Goal: Information Seeking & Learning: Learn about a topic

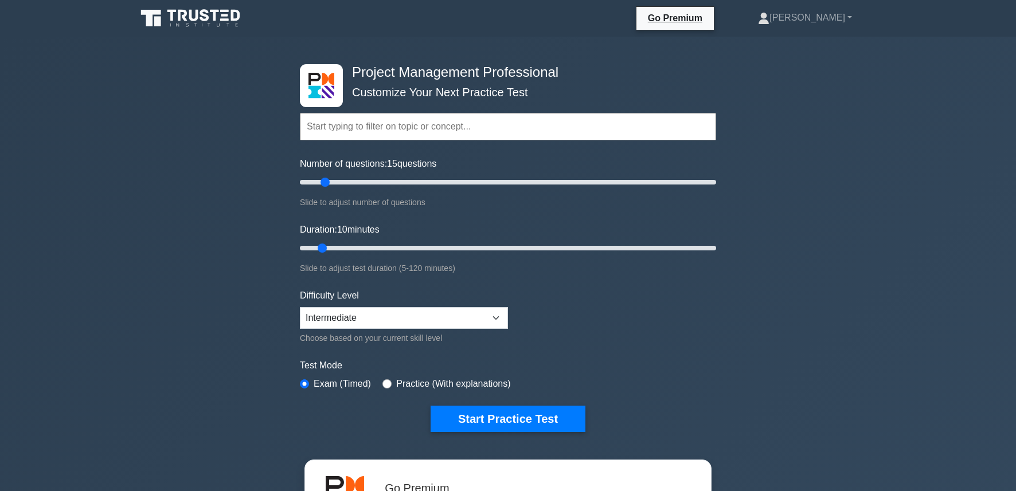
type input "10"
click at [314, 181] on input "Number of questions: 10 questions" at bounding box center [508, 182] width 416 height 14
click at [451, 404] on form "Topics Scope Management Time Management Cost Management Quality Management Risk…" at bounding box center [508, 255] width 416 height 354
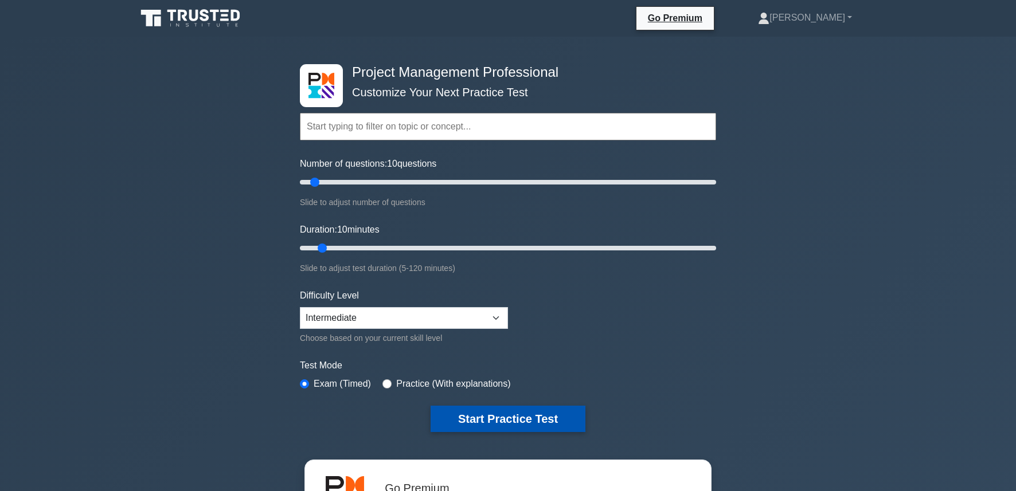
click at [457, 423] on button "Start Practice Test" at bounding box center [507, 419] width 155 height 26
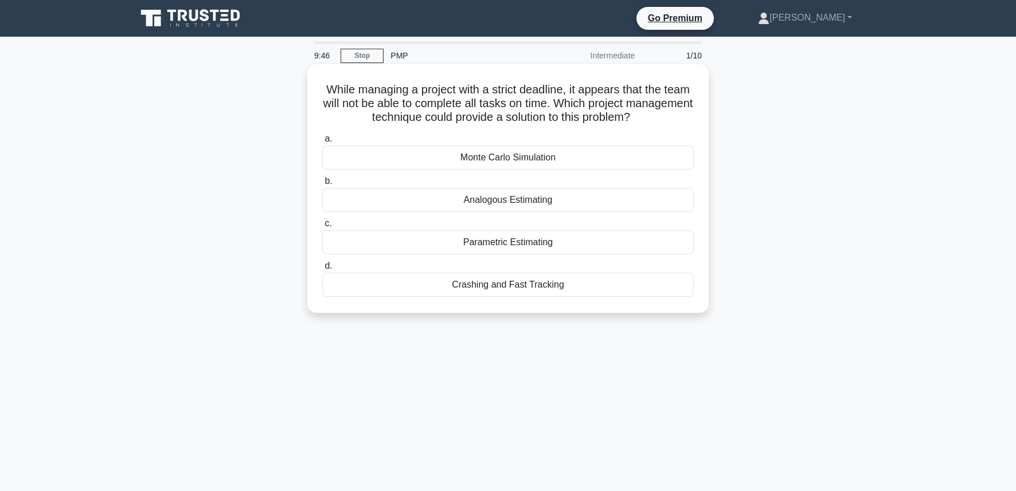
click at [512, 288] on div "Crashing and Fast Tracking" at bounding box center [507, 285] width 371 height 24
click at [322, 270] on input "d. Crashing and Fast Tracking" at bounding box center [322, 266] width 0 height 7
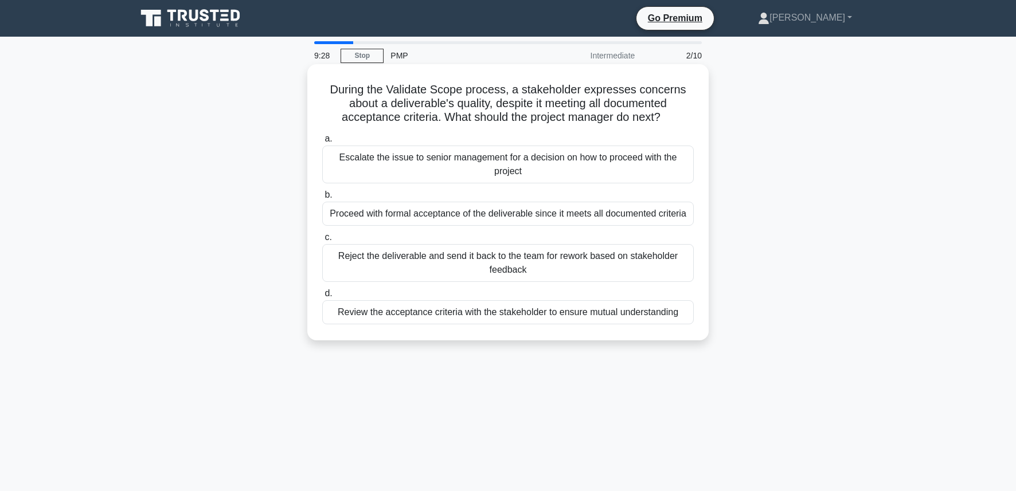
click at [561, 312] on div "Review the acceptance criteria with the stakeholder to ensure mutual understand…" at bounding box center [507, 312] width 371 height 24
click at [322, 297] on input "d. Review the acceptance criteria with the stakeholder to ensure mutual underst…" at bounding box center [322, 293] width 0 height 7
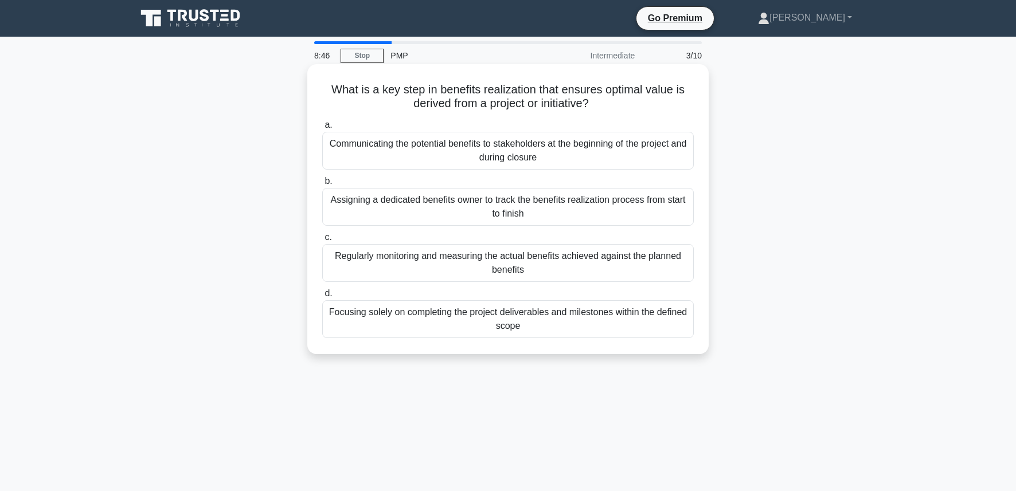
click at [508, 272] on div "Regularly monitoring and measuring the actual benefits achieved against the pla…" at bounding box center [507, 263] width 371 height 38
click at [322, 241] on input "c. Regularly monitoring and measuring the actual benefits achieved against the …" at bounding box center [322, 237] width 0 height 7
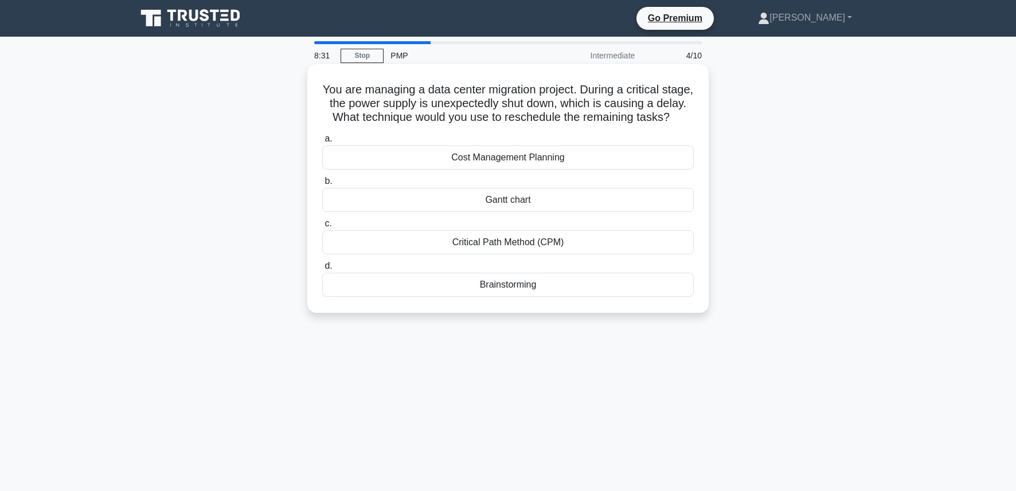
click at [508, 247] on div "Critical Path Method (CPM)" at bounding box center [507, 242] width 371 height 24
click at [322, 228] on input "c. Critical Path Method (CPM)" at bounding box center [322, 223] width 0 height 7
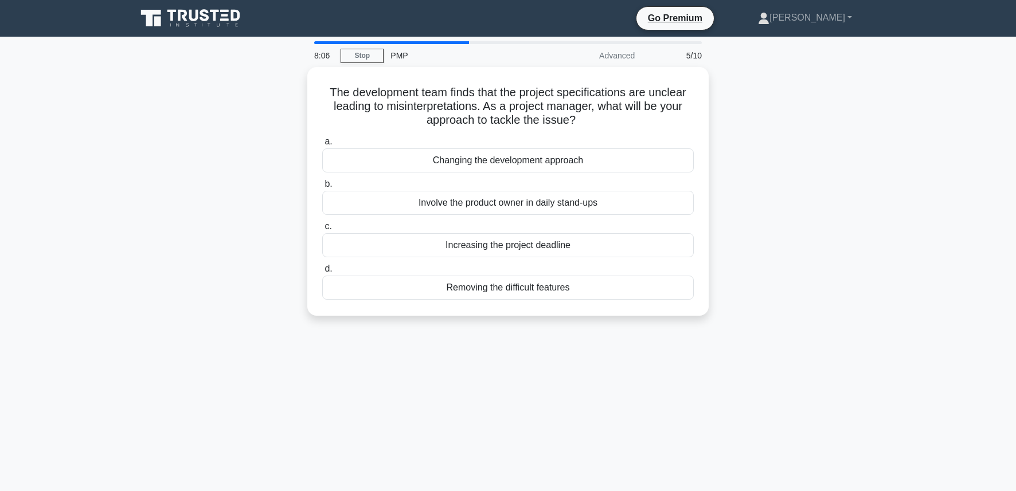
click at [159, 47] on div "8:06 Stop PMP Advanced 5/10 The development team finds that the project specifi…" at bounding box center [508, 327] width 757 height 573
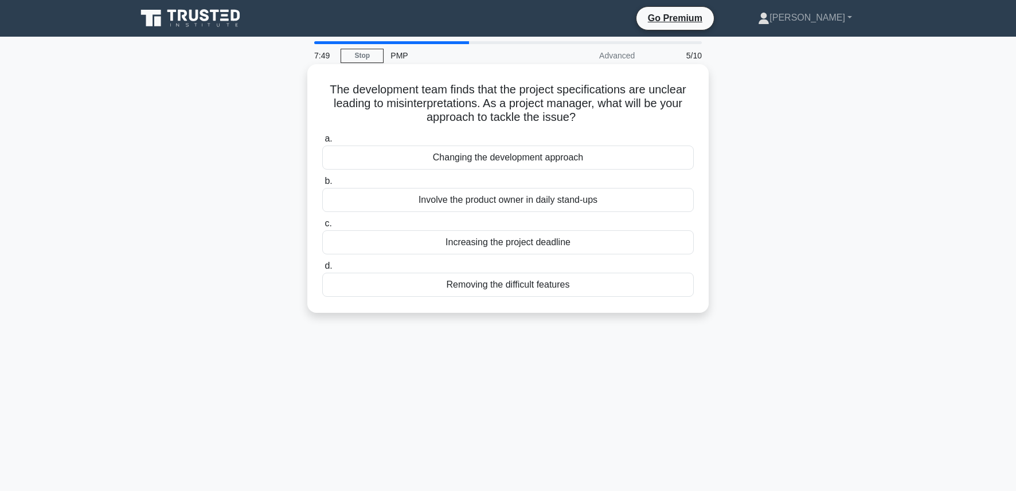
click at [469, 205] on div "Involve the product owner in daily stand-ups" at bounding box center [507, 200] width 371 height 24
click at [322, 185] on input "b. Involve the product owner in daily stand-ups" at bounding box center [322, 181] width 0 height 7
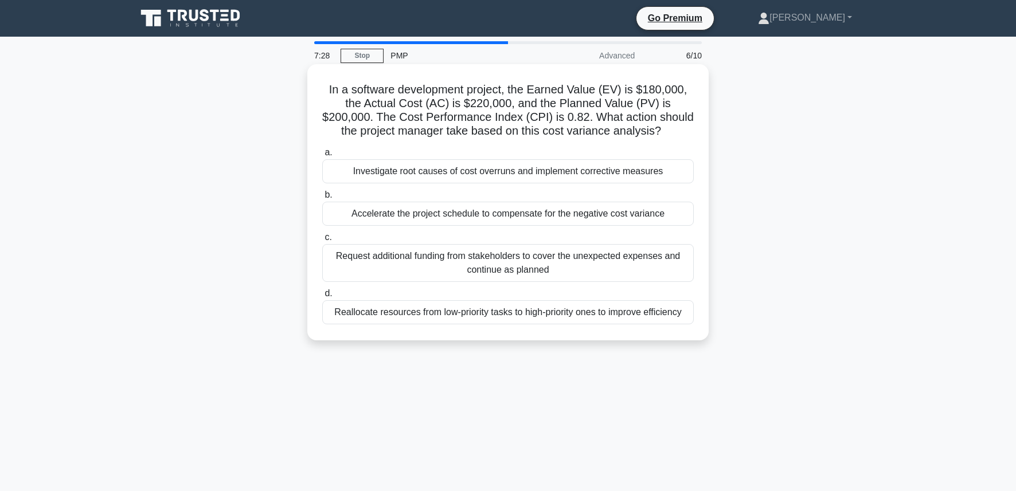
click at [503, 177] on div "Investigate root causes of cost overruns and implement corrective measures" at bounding box center [507, 171] width 371 height 24
click at [322, 156] on input "a. Investigate root causes of cost overruns and implement corrective measures" at bounding box center [322, 152] width 0 height 7
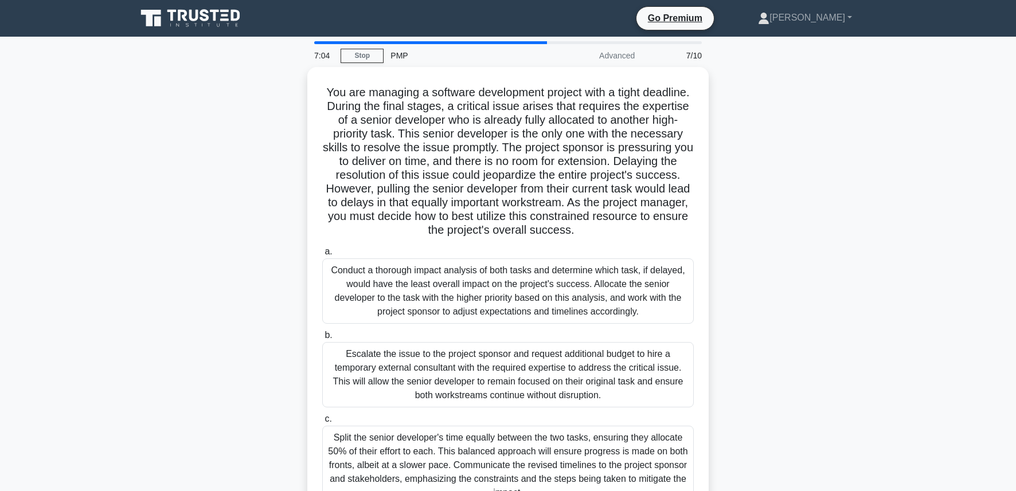
click at [796, 324] on div "You are managing a software development project with a tight deadline. During t…" at bounding box center [508, 342] width 757 height 551
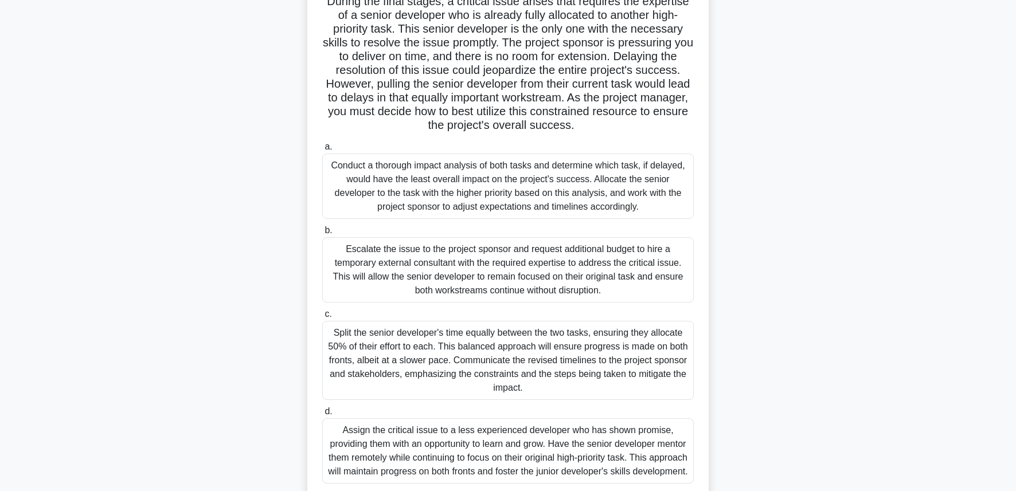
scroll to position [100, 0]
click at [489, 365] on div "Split the senior developer's time equally between the two tasks, ensuring they …" at bounding box center [507, 362] width 371 height 79
click at [322, 320] on input "c. Split the senior developer's time equally between the two tasks, ensuring th…" at bounding box center [322, 315] width 0 height 7
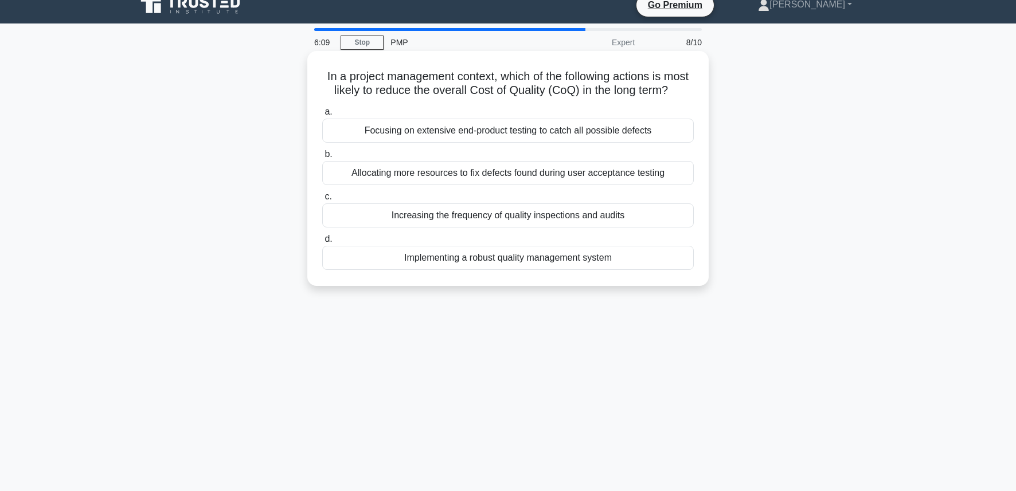
scroll to position [0, 0]
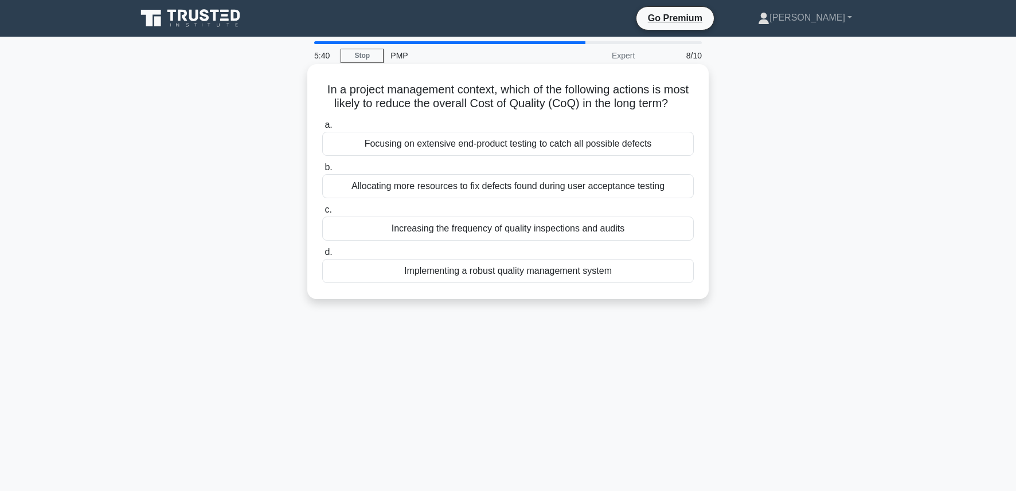
click at [557, 227] on div "Increasing the frequency of quality inspections and audits" at bounding box center [507, 229] width 371 height 24
click at [322, 214] on input "c. Increasing the frequency of quality inspections and audits" at bounding box center [322, 209] width 0 height 7
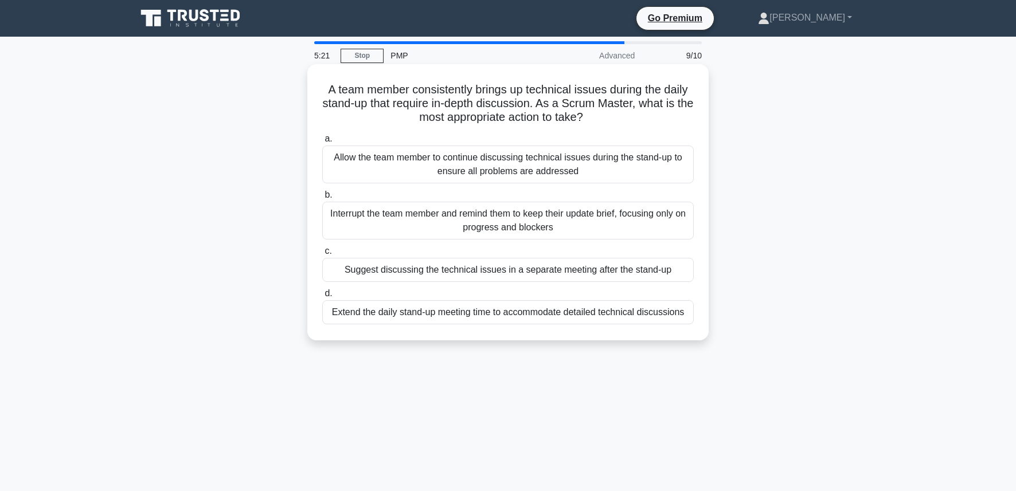
click at [535, 269] on div "Suggest discussing the technical issues in a separate meeting after the stand-up" at bounding box center [507, 270] width 371 height 24
click at [322, 255] on input "c. Suggest discussing the technical issues in a separate meeting after the stan…" at bounding box center [322, 251] width 0 height 7
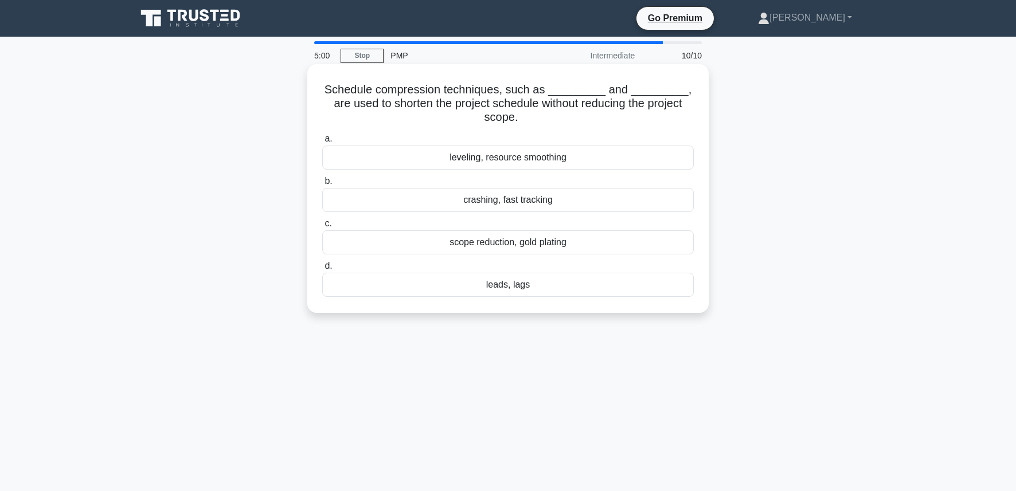
click at [522, 200] on div "crashing, fast tracking" at bounding box center [507, 200] width 371 height 24
click at [322, 185] on input "b. crashing, fast tracking" at bounding box center [322, 181] width 0 height 7
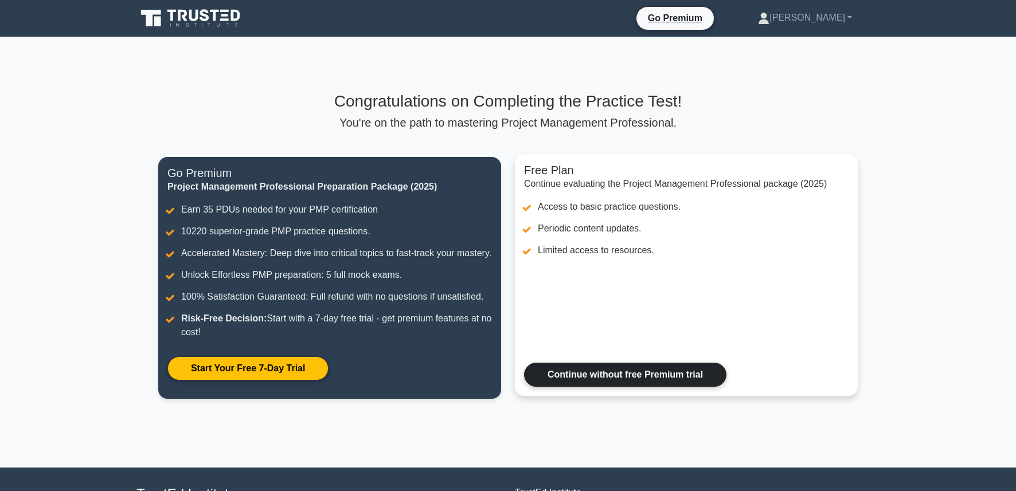
click at [559, 387] on link "Continue without free Premium trial" at bounding box center [625, 375] width 202 height 24
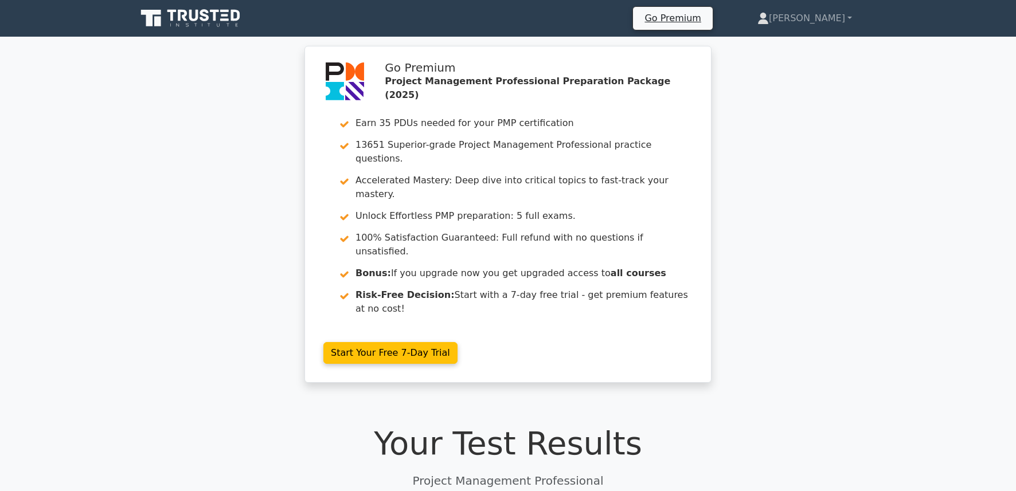
click at [676, 424] on h1 "Your Test Results" at bounding box center [507, 443] width 743 height 38
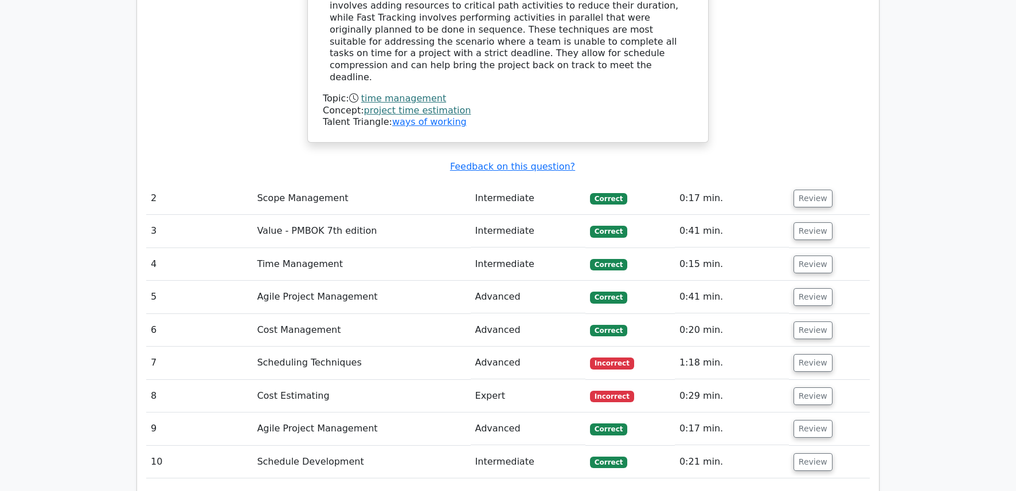
scroll to position [1399, 0]
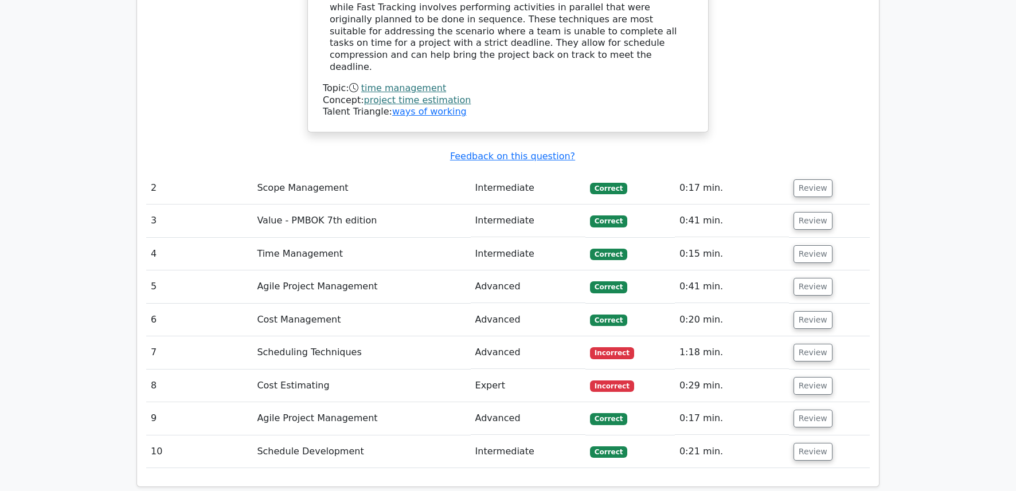
click at [342, 336] on td "Scheduling Techniques" at bounding box center [361, 352] width 218 height 33
click at [804, 344] on button "Review" at bounding box center [812, 353] width 39 height 18
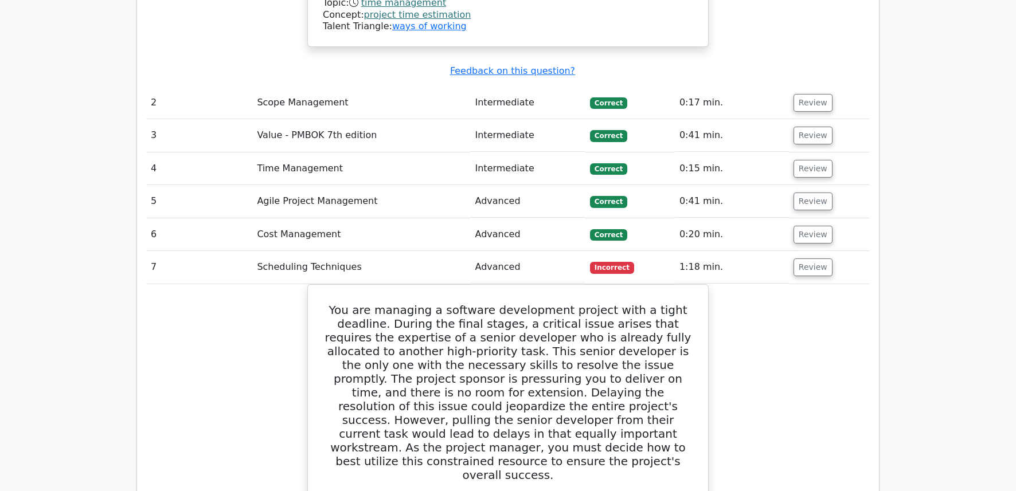
scroll to position [1467, 0]
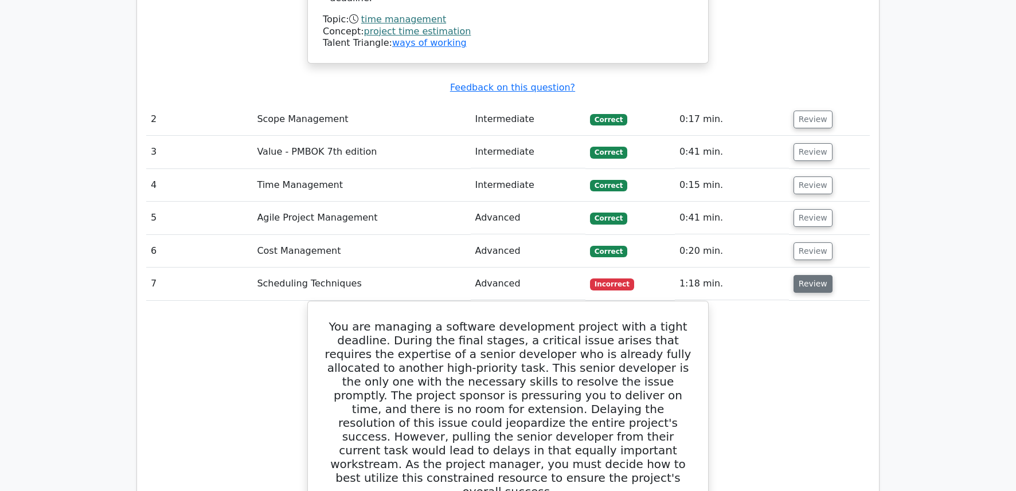
click at [798, 275] on button "Review" at bounding box center [812, 284] width 39 height 18
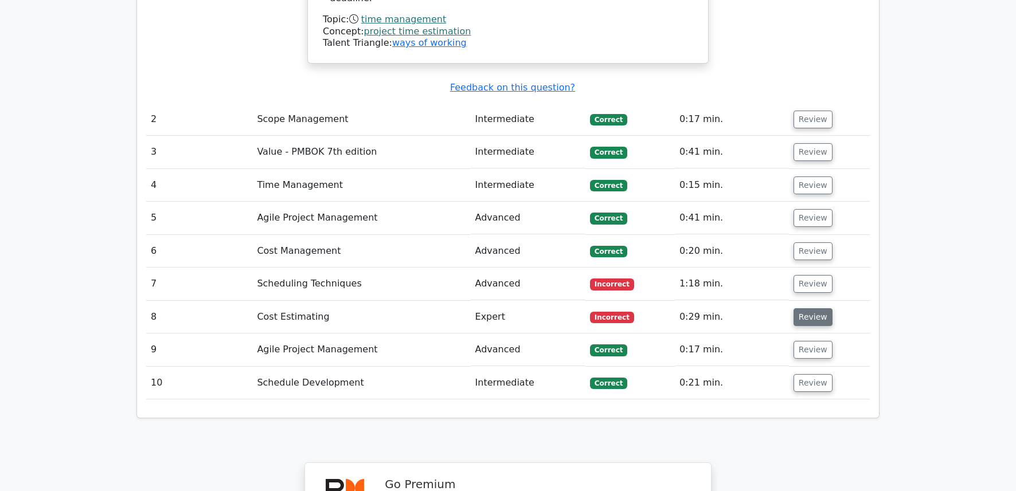
click at [808, 308] on button "Review" at bounding box center [812, 317] width 39 height 18
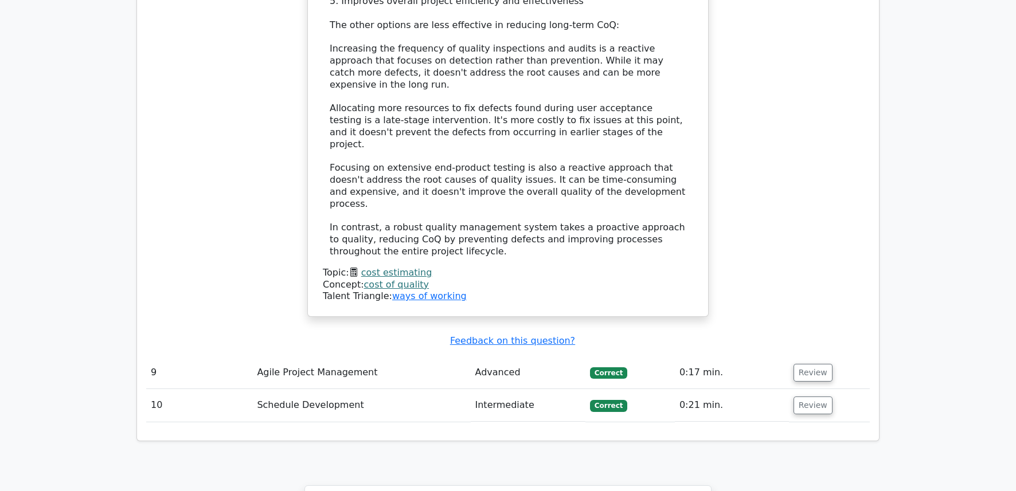
scroll to position [2201, 0]
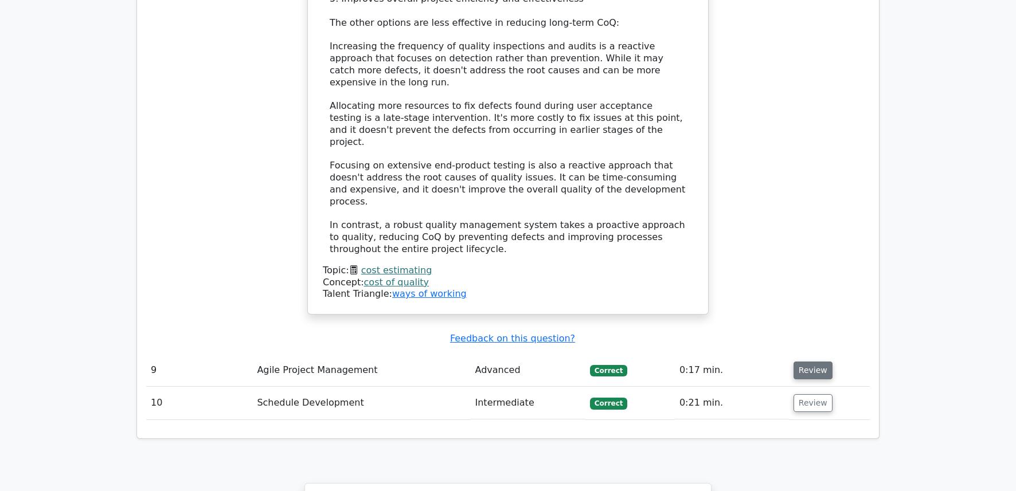
click at [813, 362] on button "Review" at bounding box center [812, 371] width 39 height 18
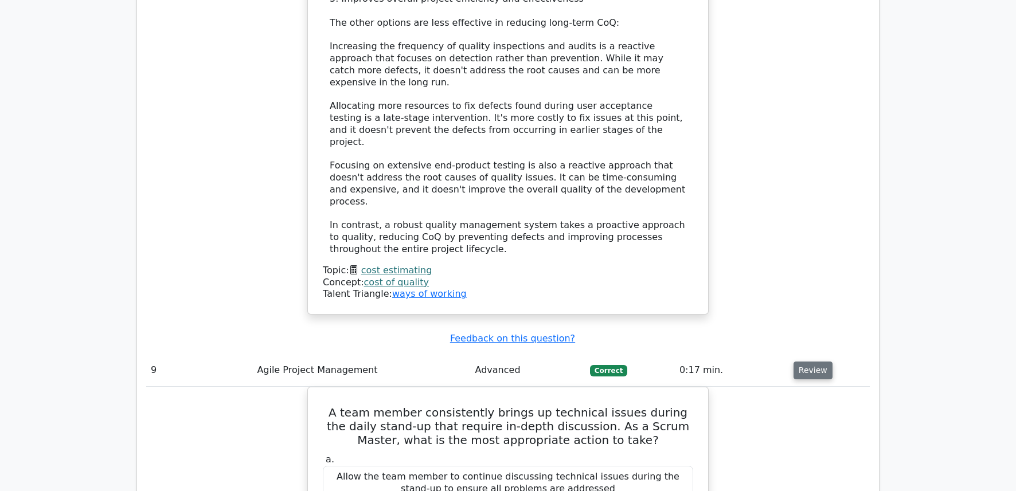
click at [809, 362] on button "Review" at bounding box center [812, 371] width 39 height 18
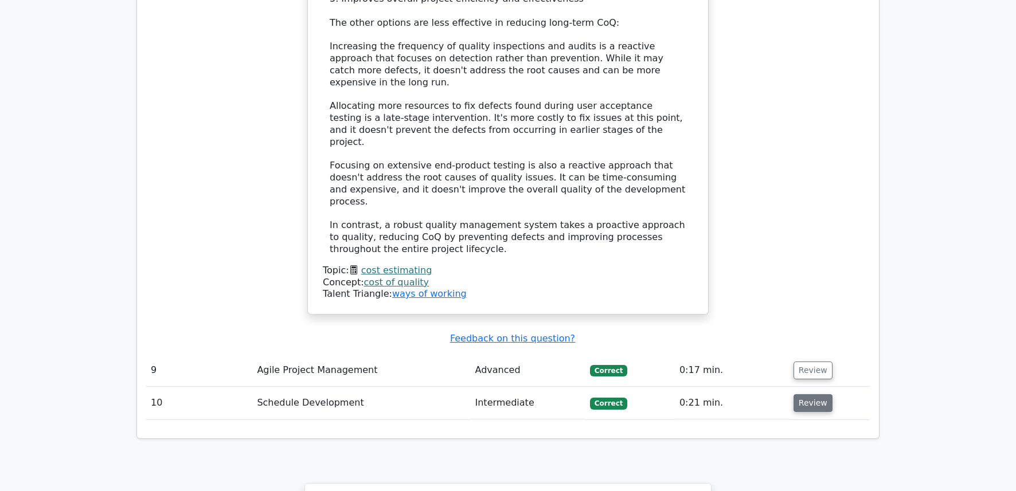
click at [804, 394] on button "Review" at bounding box center [812, 403] width 39 height 18
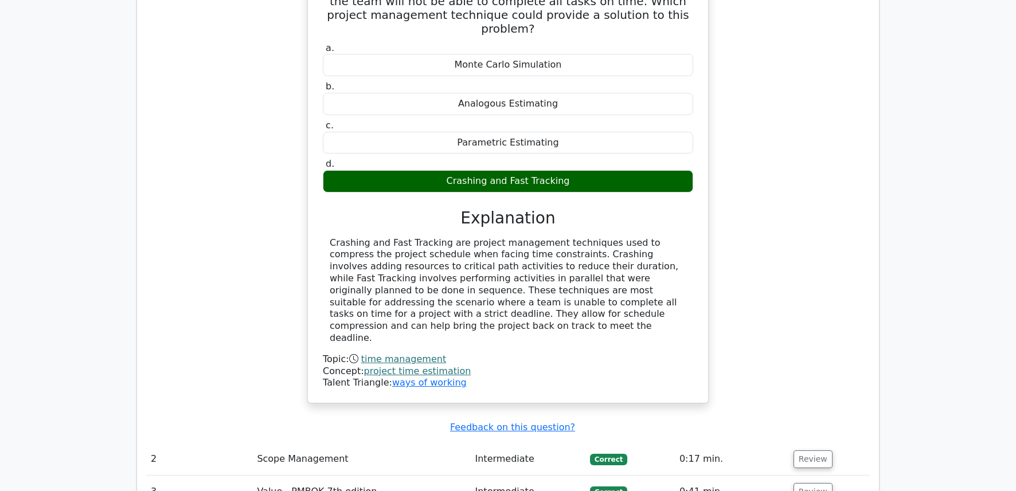
scroll to position [1123, 0]
